Goal: Task Accomplishment & Management: Manage account settings

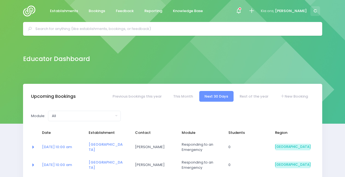
select select "5"
click at [239, 10] on span at bounding box center [238, 10] width 1 height 1
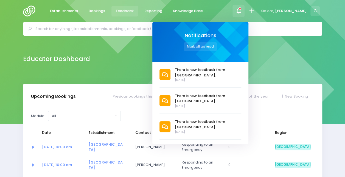
click at [117, 9] on span "Feedback" at bounding box center [125, 10] width 18 height 5
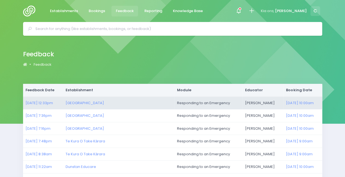
click at [99, 99] on td "[GEOGRAPHIC_DATA]" at bounding box center [118, 102] width 111 height 13
click at [47, 104] on link "[DATE] 12:33pm" at bounding box center [39, 102] width 27 height 5
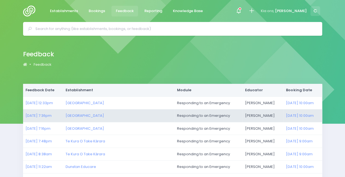
click at [55, 112] on td "[DATE] 7:36pm" at bounding box center [43, 115] width 40 height 13
click at [52, 114] on link "25/08/2025 7:36pm" at bounding box center [39, 115] width 26 height 5
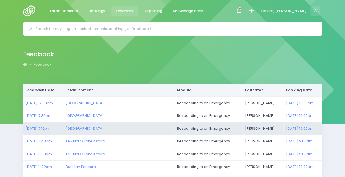
click at [44, 124] on td "25/08/2025 7:16pm" at bounding box center [43, 128] width 40 height 13
click at [47, 127] on link "25/08/2025 7:16pm" at bounding box center [38, 128] width 25 height 5
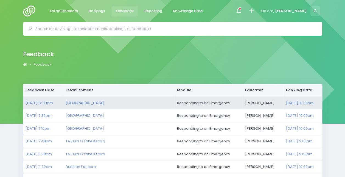
click at [47, 100] on td "27/08/2025 12:33pm" at bounding box center [43, 102] width 40 height 13
click at [49, 108] on td "27/08/2025 12:33pm" at bounding box center [43, 102] width 40 height 13
click at [48, 104] on link "27/08/2025 12:33pm" at bounding box center [39, 102] width 27 height 5
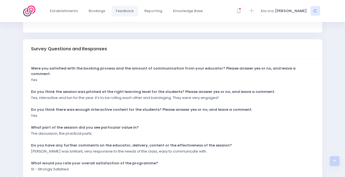
scroll to position [122, 0]
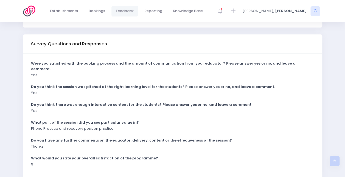
scroll to position [122, 0]
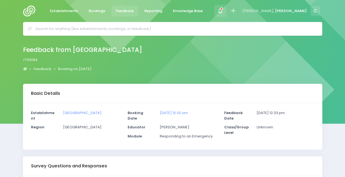
click at [224, 12] on icon at bounding box center [220, 11] width 6 height 6
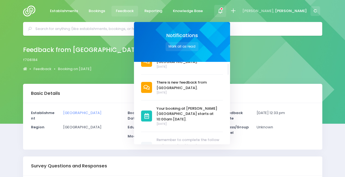
scroll to position [42, 0]
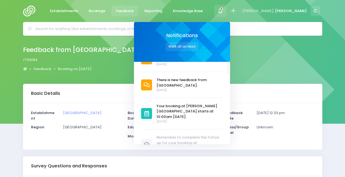
click at [208, 106] on span "Your booking at [PERSON_NAME][GEOGRAPHIC_DATA] starts at 10:00am [DATE]." at bounding box center [190, 111] width 66 height 16
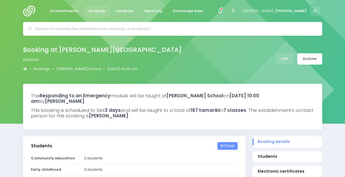
select select "5"
click at [317, 59] on link "Actions" at bounding box center [309, 58] width 25 height 11
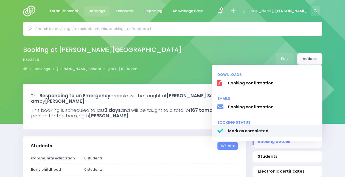
click at [262, 128] on span "Mark as completed" at bounding box center [272, 131] width 88 height 6
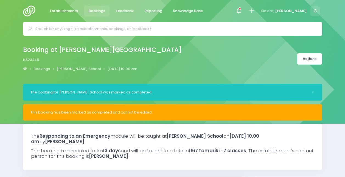
select select "5"
click at [241, 9] on icon at bounding box center [240, 8] width 3 height 3
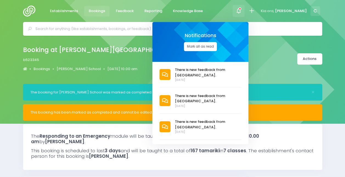
click at [216, 44] on button "Mark all as read" at bounding box center [200, 46] width 33 height 9
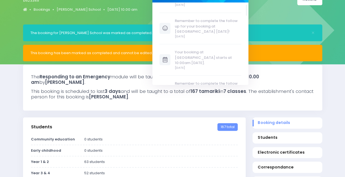
scroll to position [99, 0]
click at [221, 21] on span "Remember to complete the follow up for your booking at [GEOGRAPHIC_DATA] [DATE]!" at bounding box center [208, 26] width 66 height 16
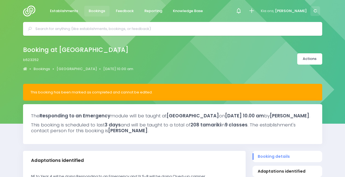
select select "5"
click at [101, 8] on link "Bookings" at bounding box center [97, 11] width 26 height 11
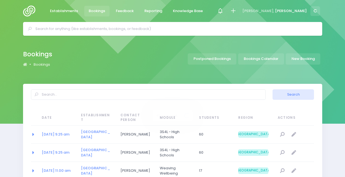
select select "20"
